Goal: Find specific fact: Find specific fact

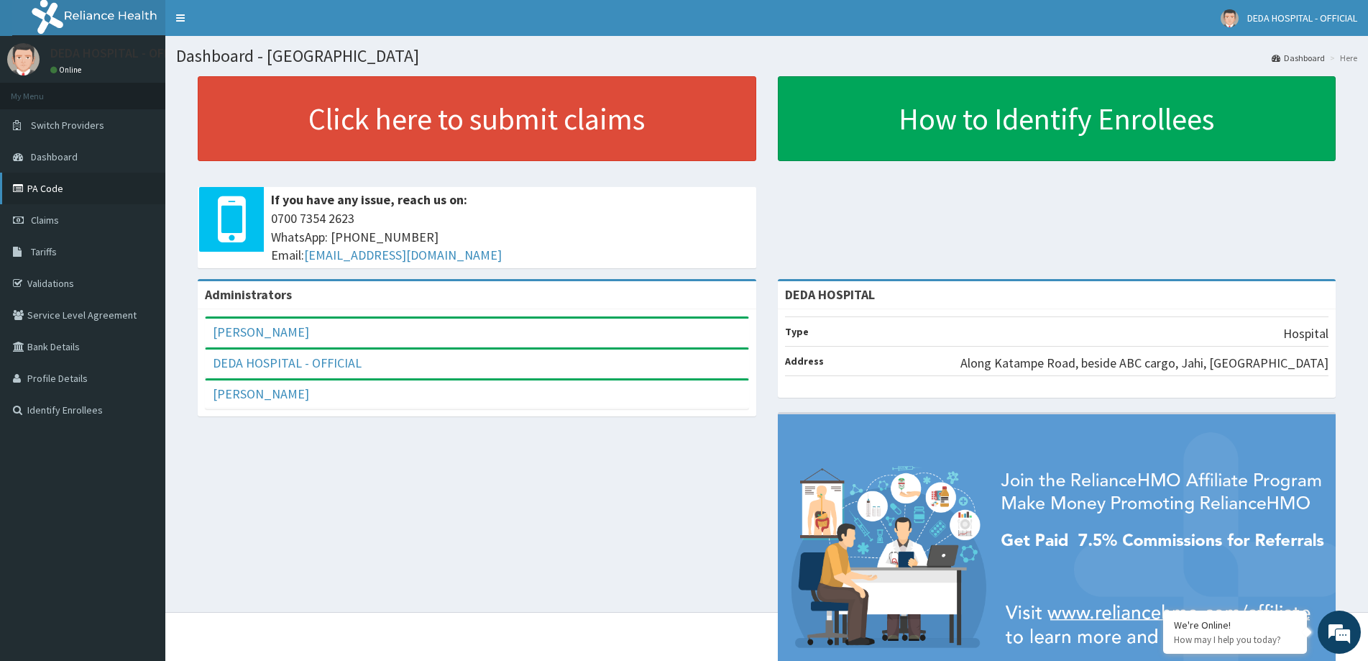
click at [56, 194] on link "PA Code" at bounding box center [82, 188] width 165 height 32
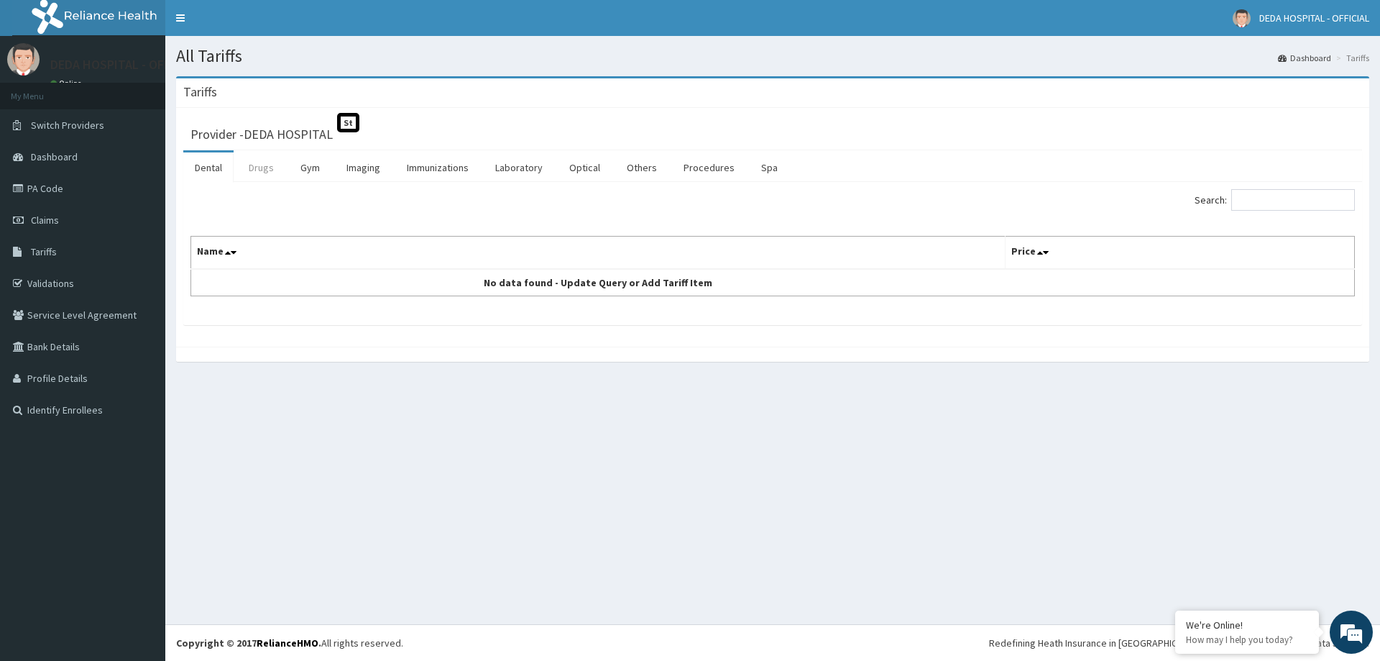
click at [264, 170] on link "Drugs" at bounding box center [261, 167] width 48 height 30
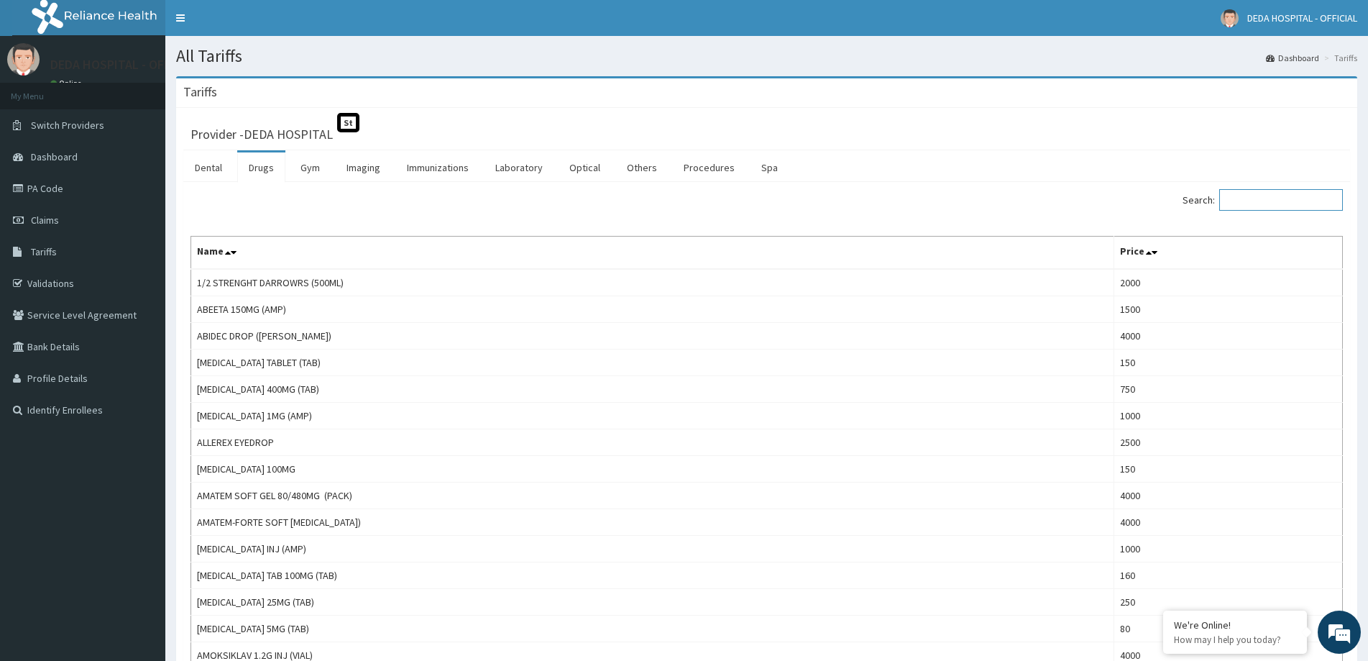
click at [1296, 201] on input "Search:" at bounding box center [1281, 200] width 124 height 22
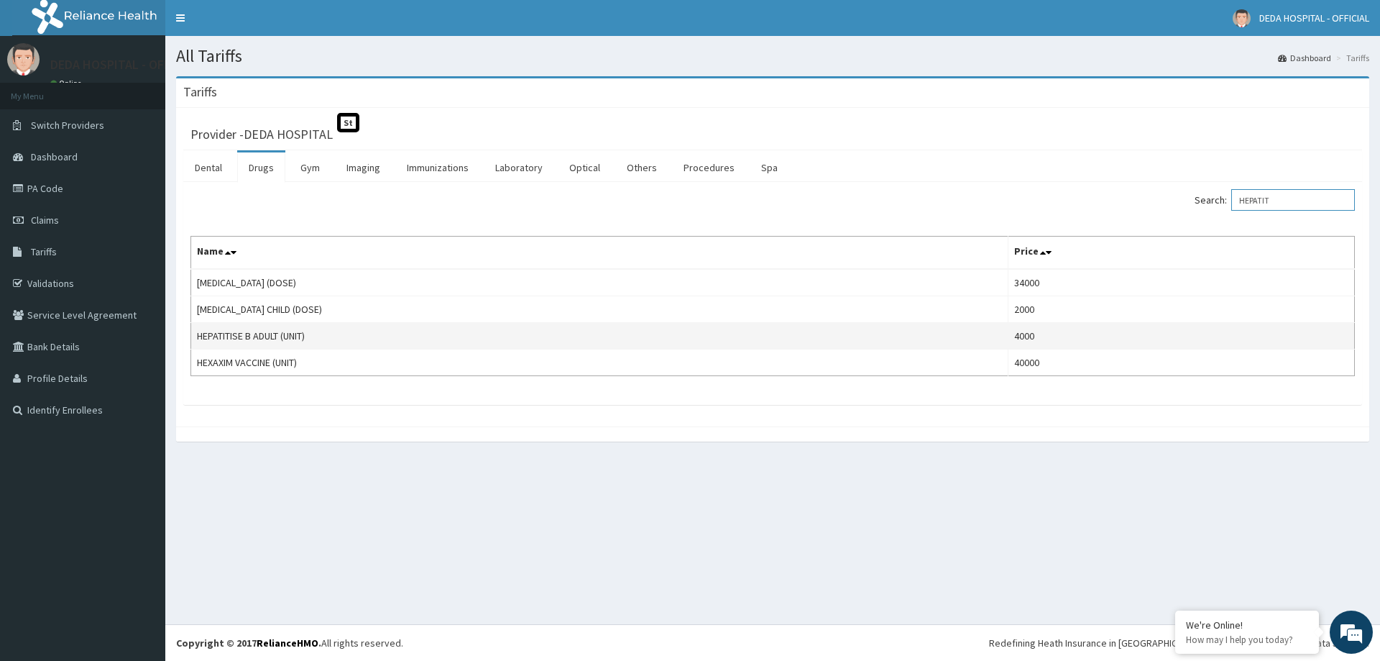
type input "HEPATIT"
click at [282, 334] on td "HEPATITISE B ADULT (UNIT)" at bounding box center [599, 336] width 817 height 27
click at [281, 334] on td "HEPATITISE B ADULT (UNIT)" at bounding box center [599, 336] width 817 height 27
copy td "HEPATITISE B ADULT (UNIT)"
